Goal: Task Accomplishment & Management: Use online tool/utility

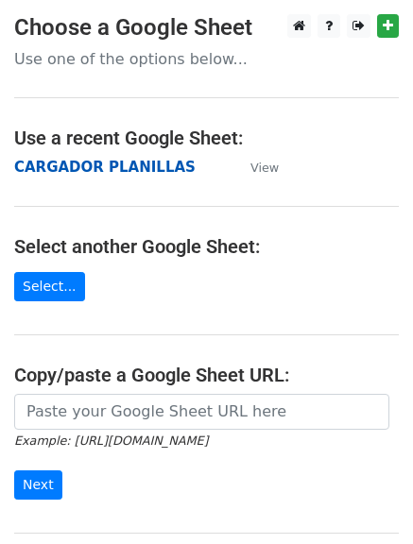
click at [114, 166] on strong "CARGADOR PLANILLAS" at bounding box center [104, 167] width 181 height 17
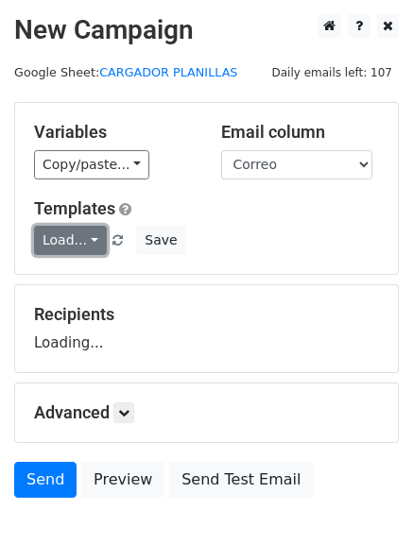
click at [96, 244] on link "Load..." at bounding box center [70, 240] width 73 height 29
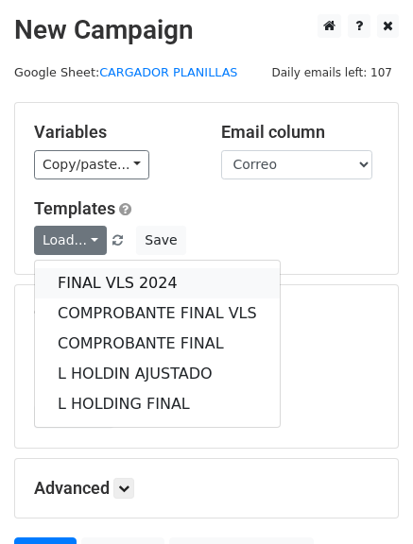
click at [81, 287] on link "FINAL VLS 2024" at bounding box center [157, 283] width 244 height 30
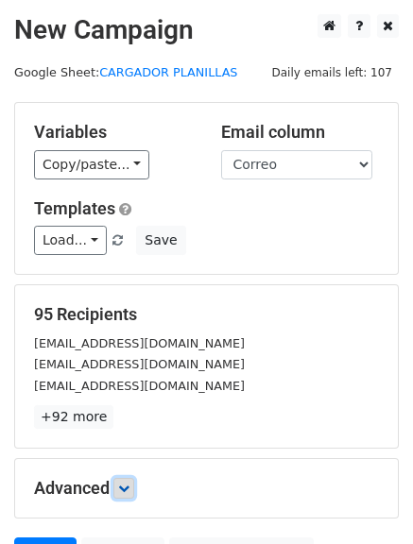
click at [125, 489] on icon at bounding box center [123, 487] width 11 height 11
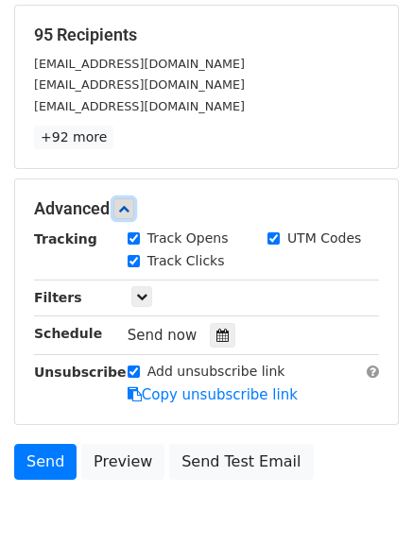
scroll to position [281, 0]
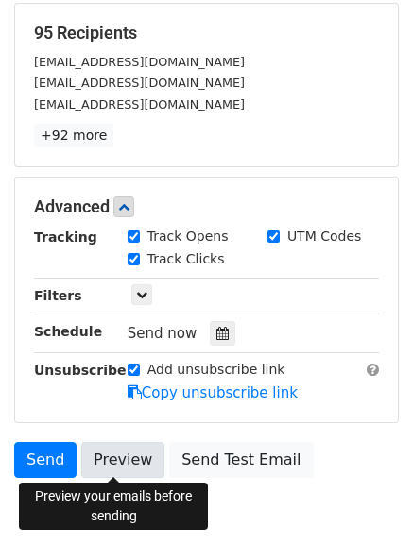
click at [126, 454] on link "Preview" at bounding box center [122, 460] width 83 height 36
click at [102, 451] on link "Preview" at bounding box center [122, 460] width 83 height 36
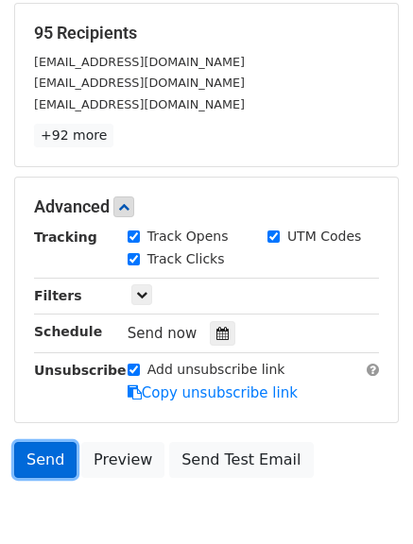
click at [54, 456] on link "Send" at bounding box center [45, 460] width 62 height 36
